Goal: Task Accomplishment & Management: Manage account settings

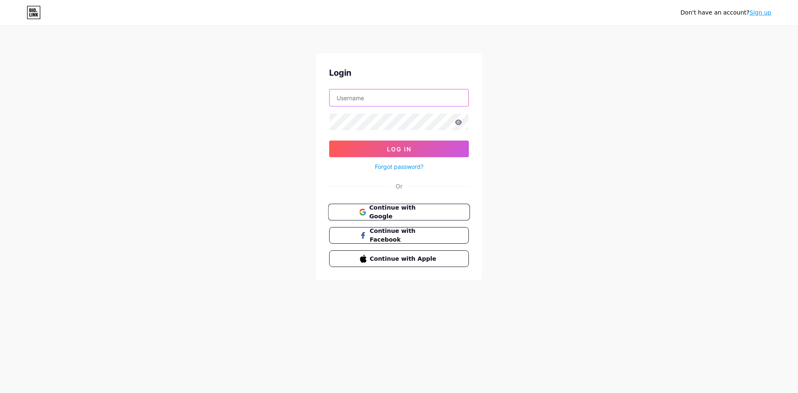
type input "[EMAIL_ADDRESS][DOMAIN_NAME]"
click at [393, 207] on span "Continue with Google" at bounding box center [403, 212] width 69 height 18
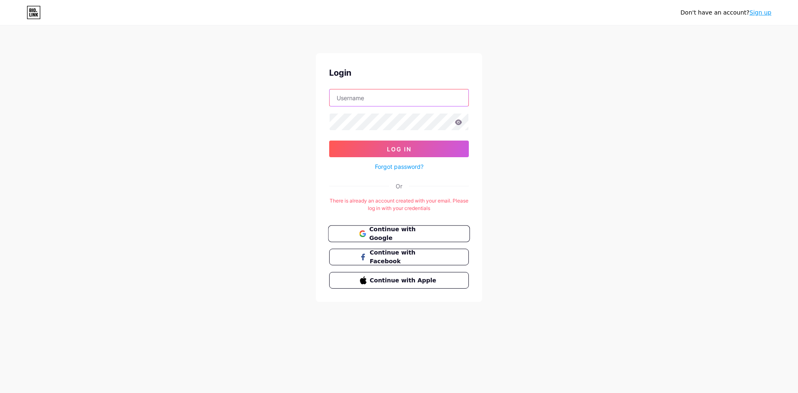
type input "[EMAIL_ADDRESS][DOMAIN_NAME]"
click at [359, 229] on span at bounding box center [362, 234] width 7 height 18
type input "[EMAIL_ADDRESS][DOMAIN_NAME]"
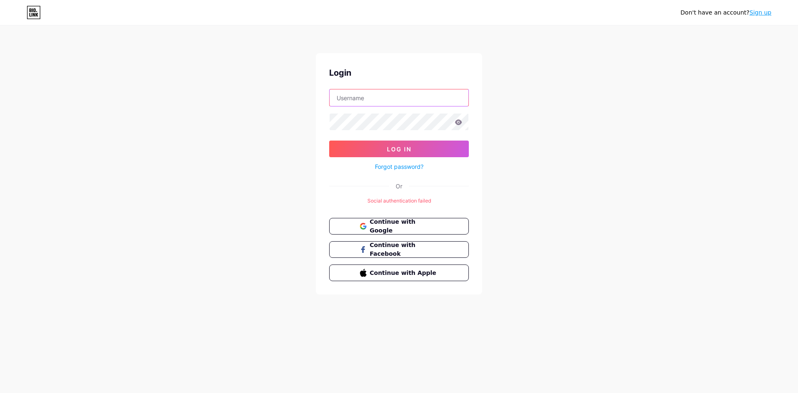
type input "[EMAIL_ADDRESS][DOMAIN_NAME]"
click at [41, 10] on div "Don't have an account? Sign up" at bounding box center [399, 12] width 798 height 13
click at [25, 12] on div "Don't have an account? Sign up" at bounding box center [399, 12] width 798 height 13
click at [32, 13] on icon at bounding box center [34, 12] width 14 height 13
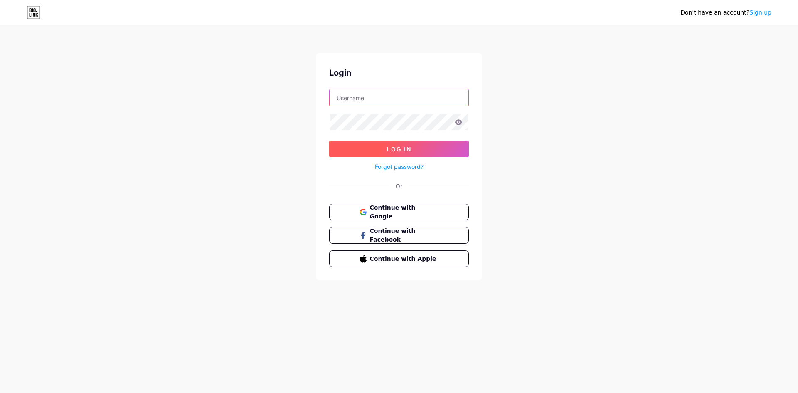
type input "[EMAIL_ADDRESS][DOMAIN_NAME]"
click at [417, 152] on button "Log In" at bounding box center [399, 148] width 140 height 17
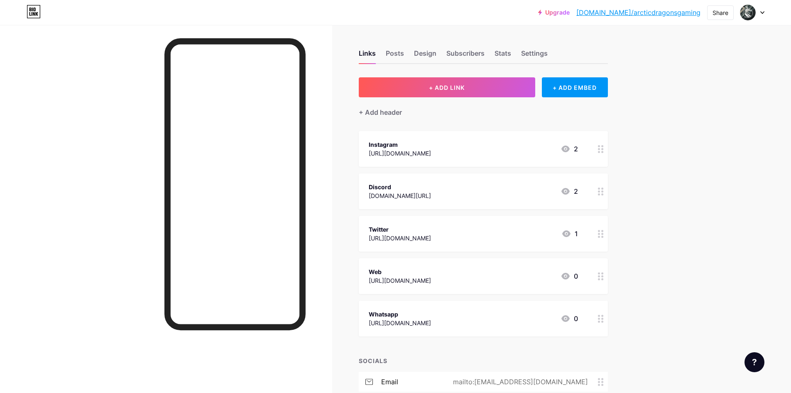
click at [531, 277] on div "Web [URL][DOMAIN_NAME] 0" at bounding box center [473, 275] width 209 height 19
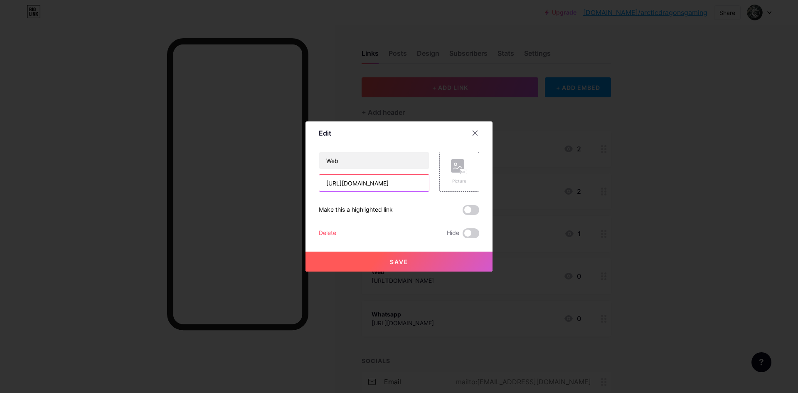
click at [398, 182] on input "[URL][DOMAIN_NAME]" at bounding box center [374, 182] width 110 height 17
paste input "[URL][DOMAIN_NAME]"
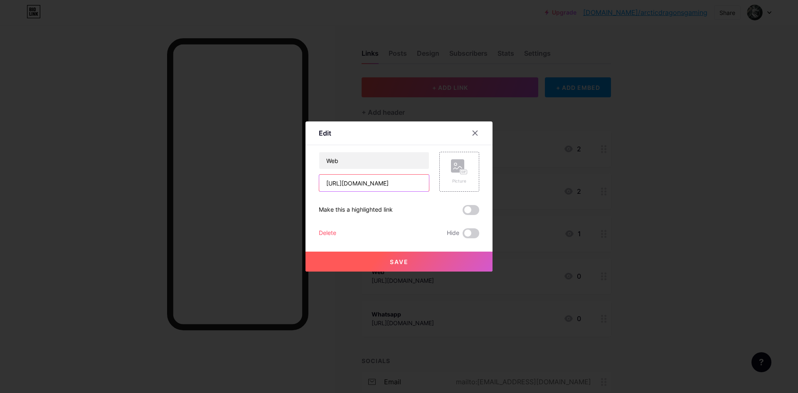
type input "[URL][DOMAIN_NAME]"
click at [427, 261] on button "Save" at bounding box center [398, 261] width 187 height 20
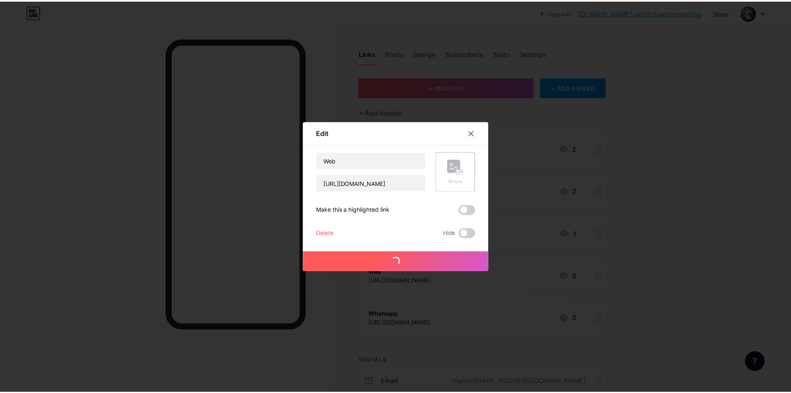
scroll to position [0, 0]
